Goal: Find specific page/section: Find specific page/section

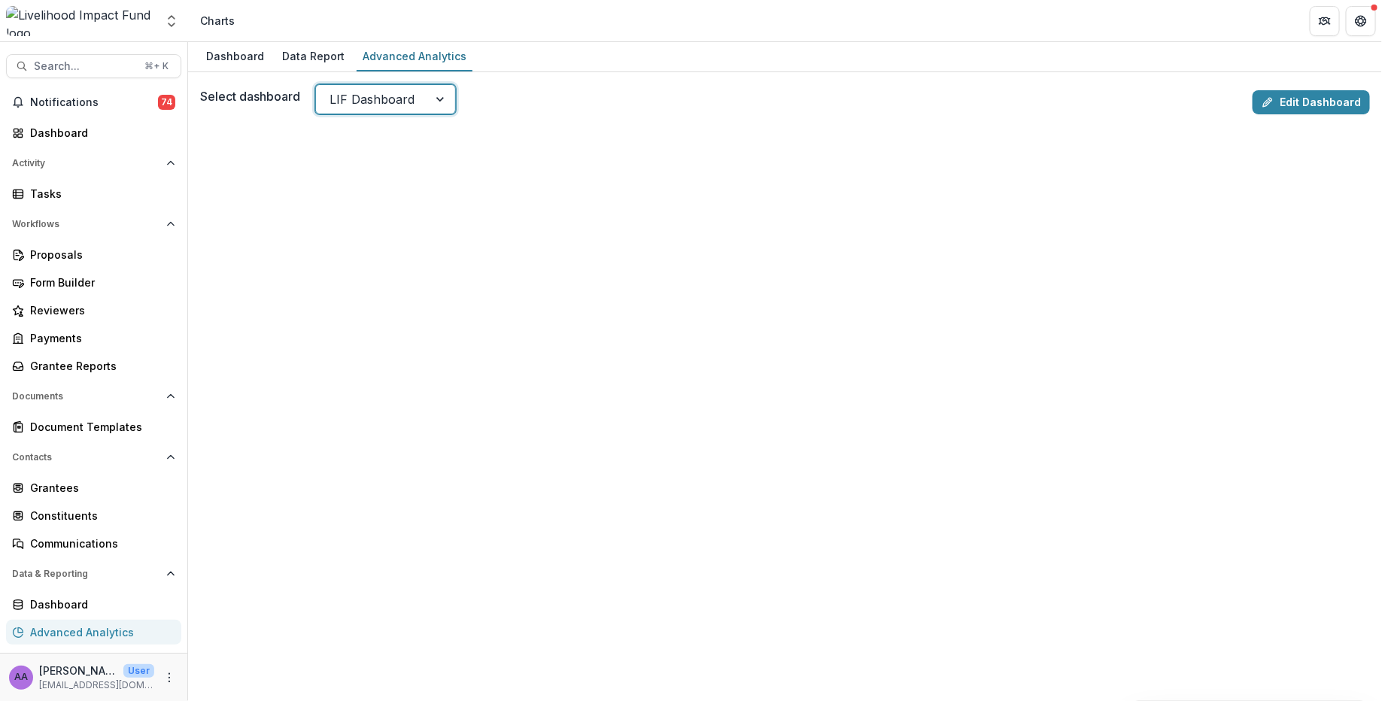
click at [437, 90] on div at bounding box center [441, 99] width 27 height 29
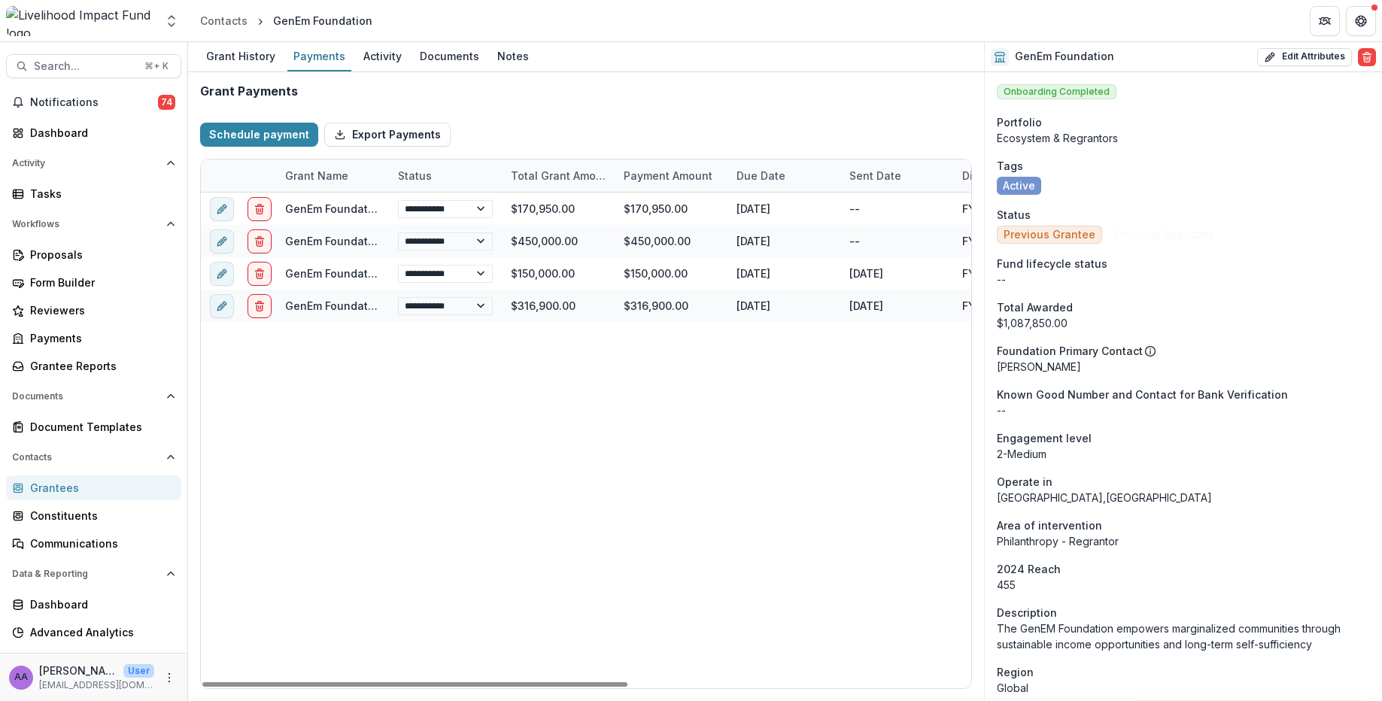
select select "**********"
click at [74, 631] on div "Advanced Analytics" at bounding box center [99, 633] width 139 height 16
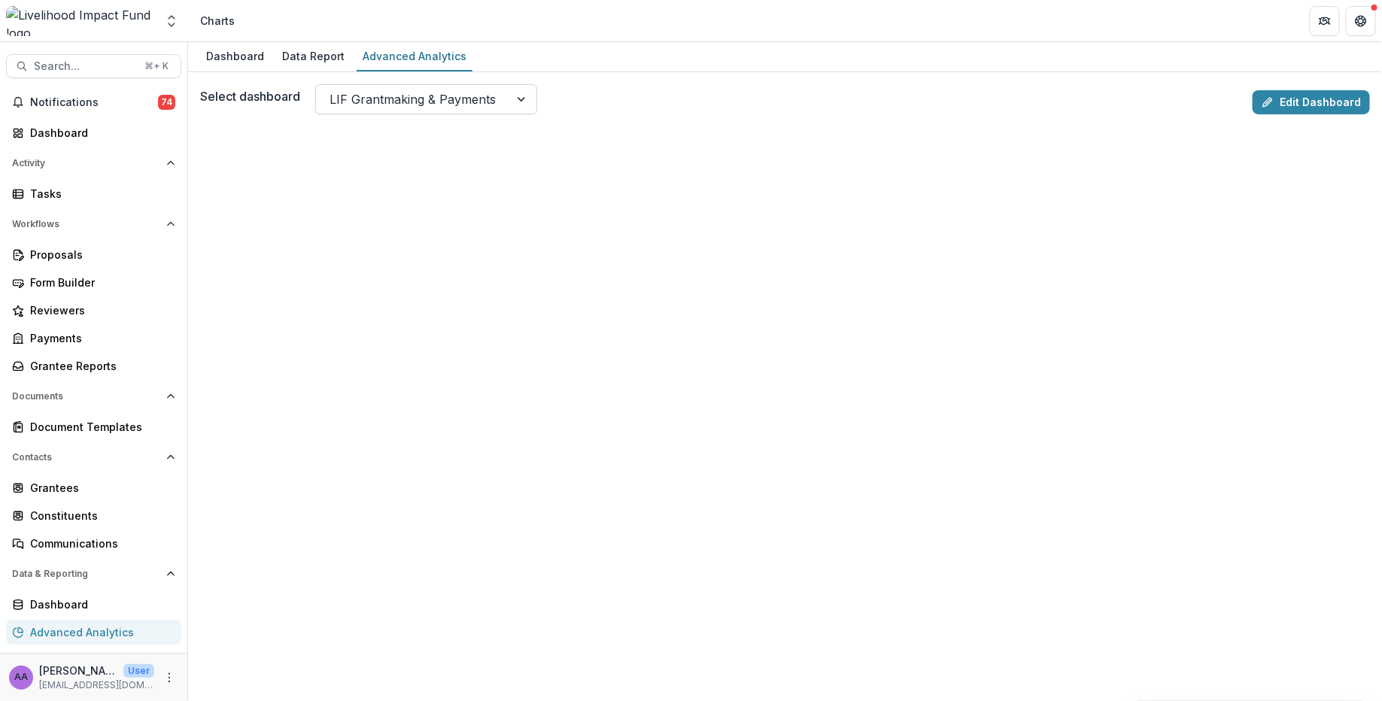
click at [461, 97] on div at bounding box center [413, 99] width 166 height 21
